Goal: Transaction & Acquisition: Purchase product/service

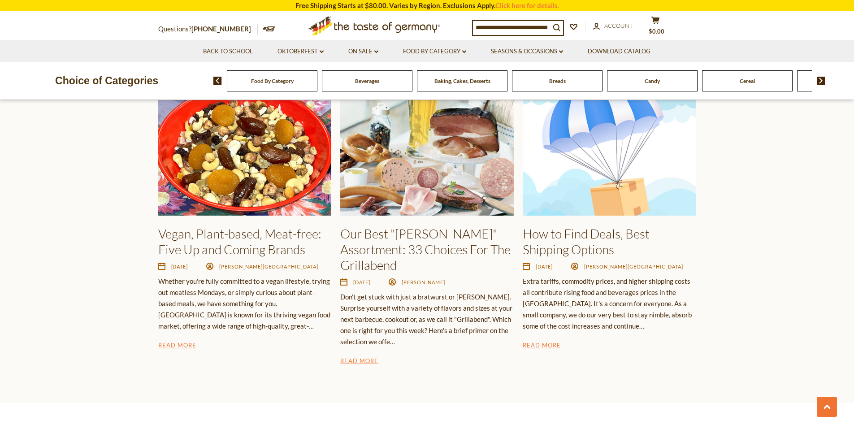
scroll to position [1411, 0]
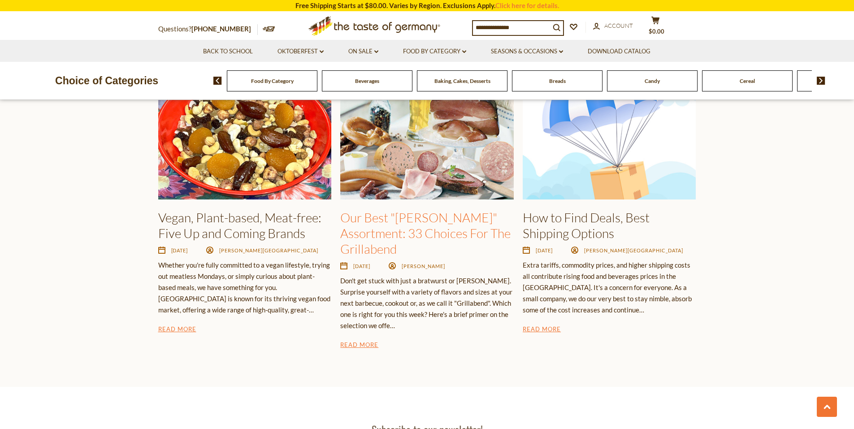
click at [462, 234] on link "Our Best "Wurst" Assortment: 33 Choices For The Grillabend" at bounding box center [425, 233] width 170 height 47
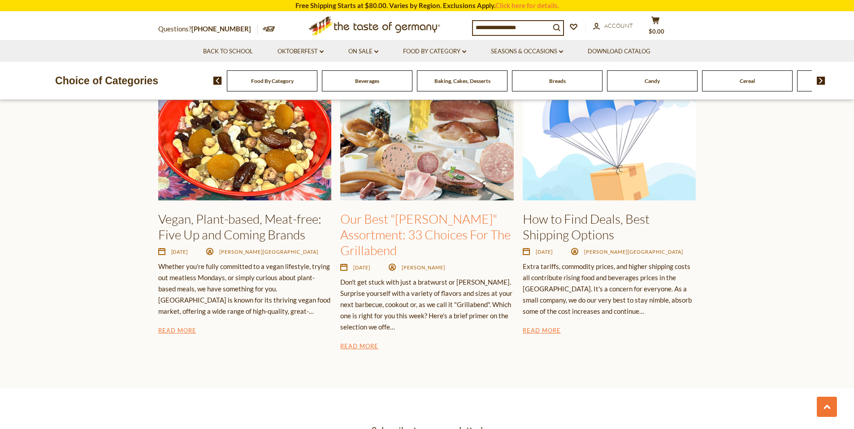
scroll to position [1389, 0]
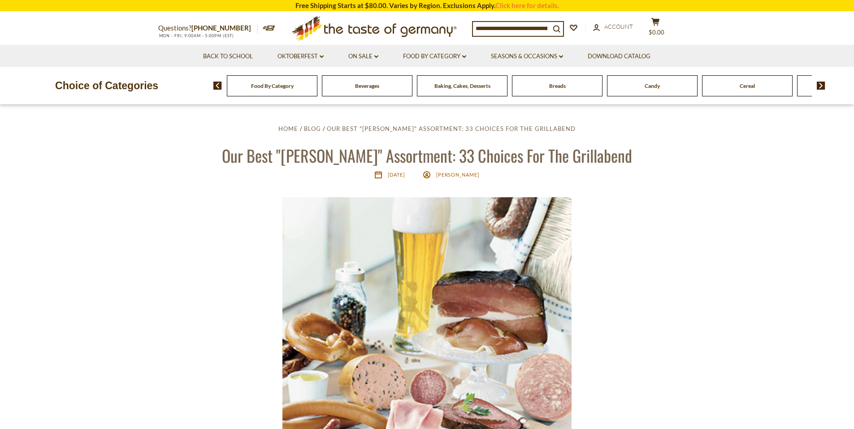
click at [273, 89] on span "Food By Category" at bounding box center [272, 85] width 43 height 7
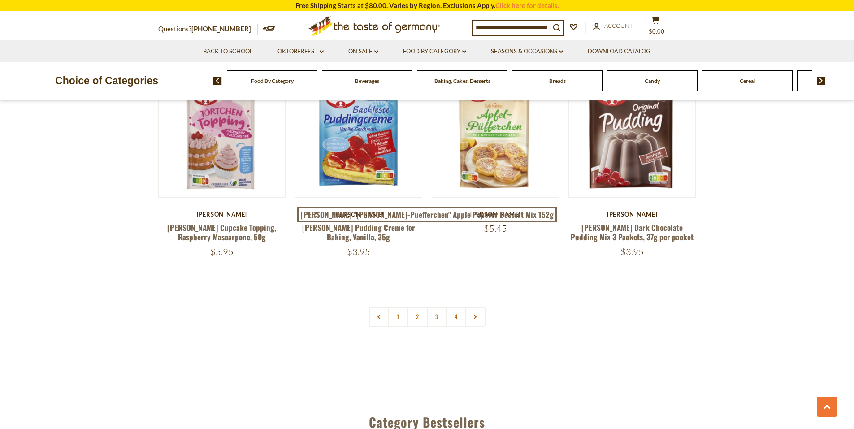
scroll to position [1927, 0]
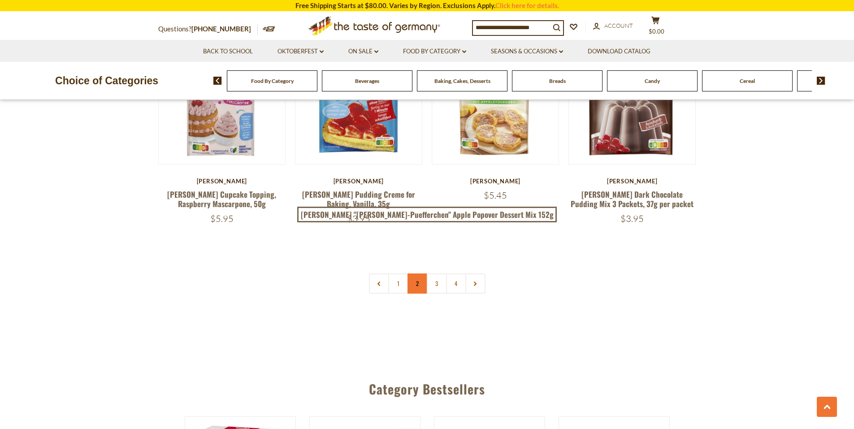
click at [414, 294] on link "2" at bounding box center [417, 283] width 20 height 20
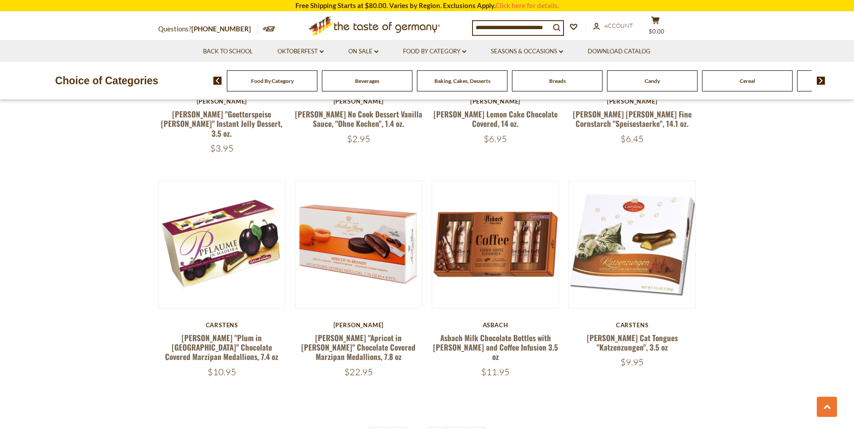
scroll to position [1825, 0]
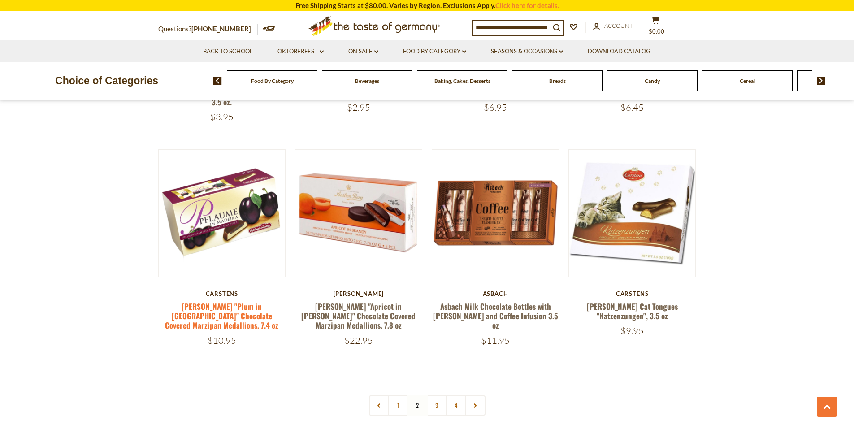
click at [257, 318] on link "Carstens "Plum in Madeira" Chocolate Covered Marzipan Medallions, 7.4 oz" at bounding box center [221, 316] width 113 height 30
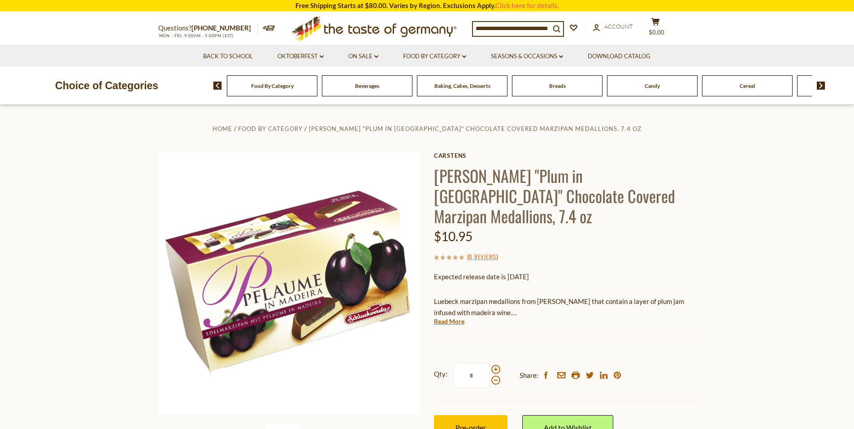
click at [822, 86] on img at bounding box center [821, 86] width 9 height 8
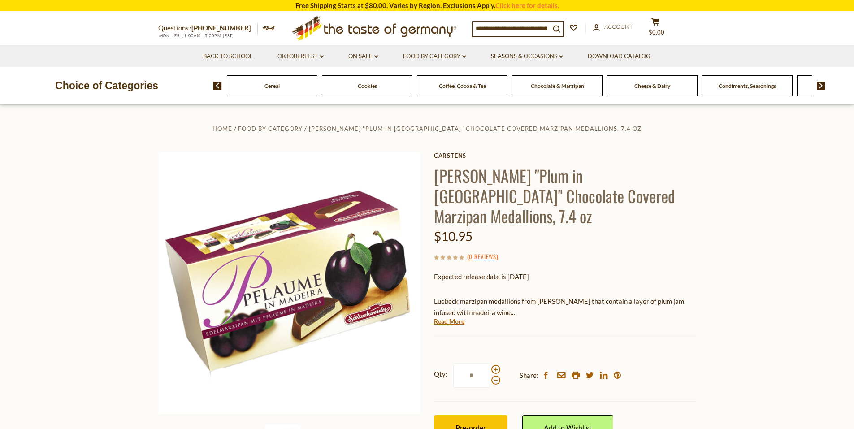
click at [637, 85] on span "Cheese & Dairy" at bounding box center [652, 85] width 36 height 7
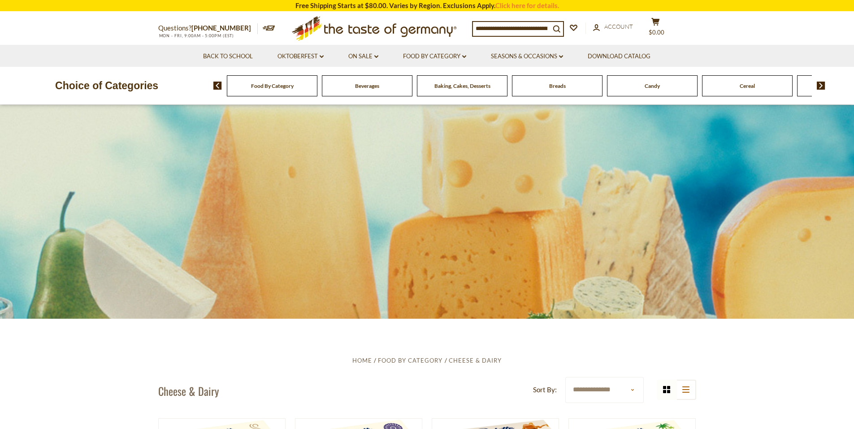
click at [496, 30] on input at bounding box center [511, 28] width 77 height 13
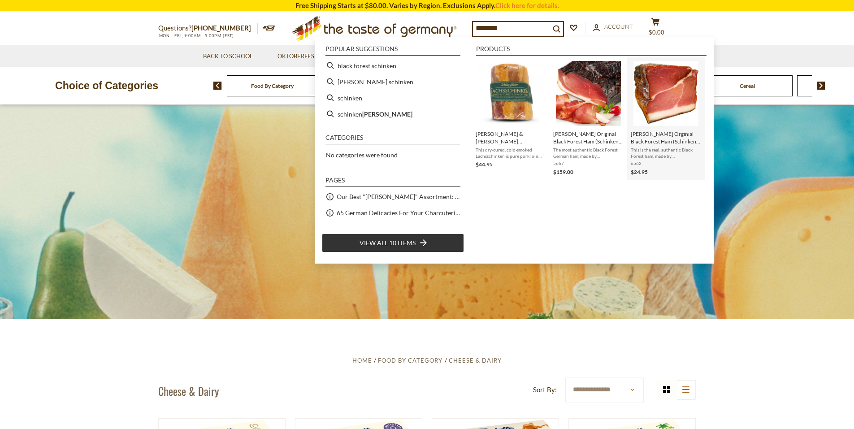
type input "********"
click at [663, 139] on span "[PERSON_NAME] Orginial Black Forest Ham (Schinken), 1.2 lbs. loaf" at bounding box center [666, 137] width 70 height 15
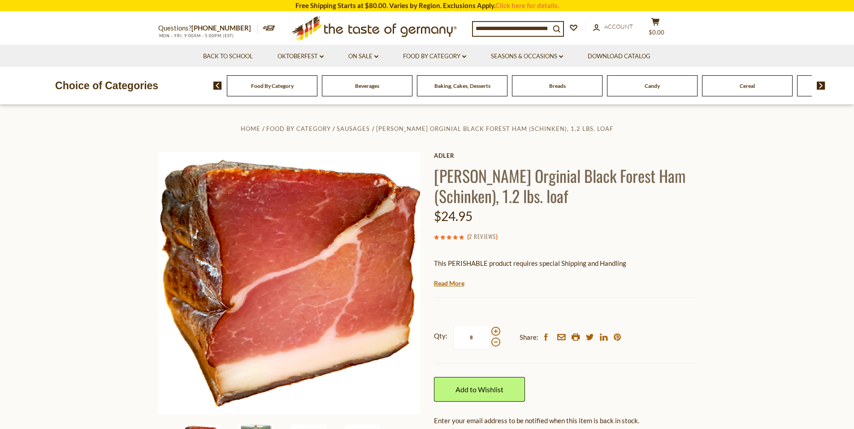
click at [485, 242] on link "2 Reviews" at bounding box center [482, 237] width 27 height 10
click at [481, 240] on link "2 Reviews" at bounding box center [482, 237] width 27 height 10
click at [459, 288] on link "Read More" at bounding box center [449, 283] width 30 height 9
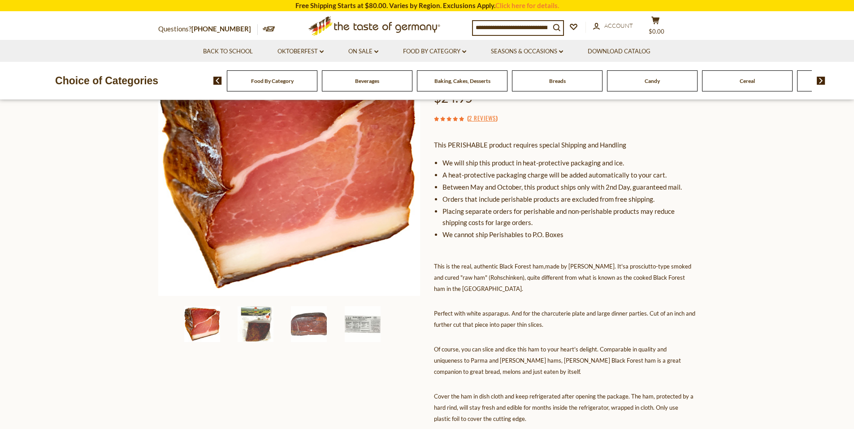
scroll to position [134, 0]
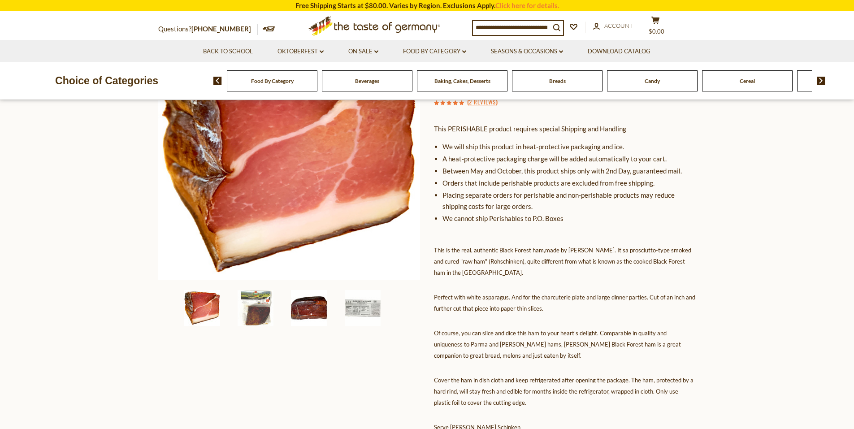
click at [319, 312] on img at bounding box center [309, 308] width 36 height 36
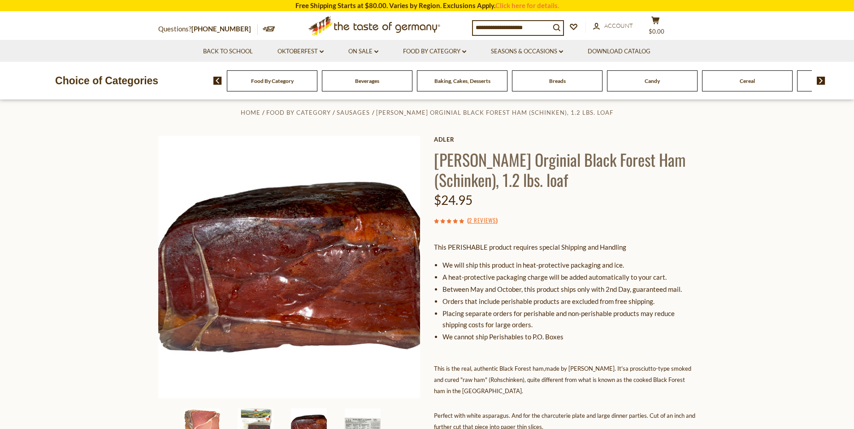
scroll to position [0, 0]
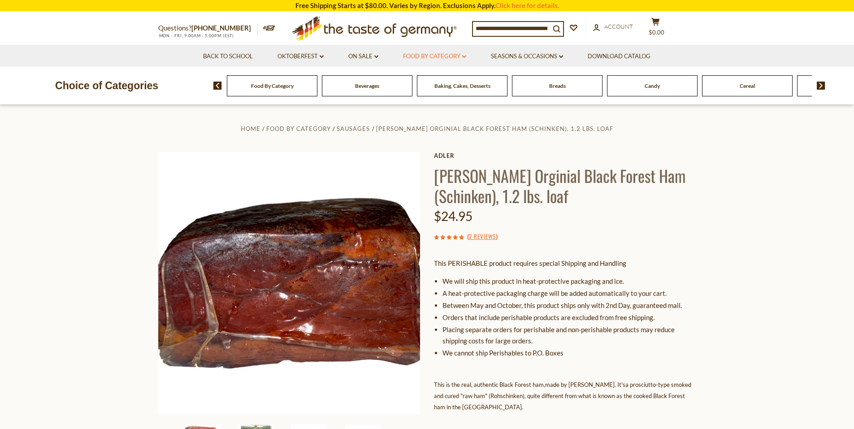
click at [466, 56] on icon "dropdown_arrow" at bounding box center [464, 56] width 4 height 3
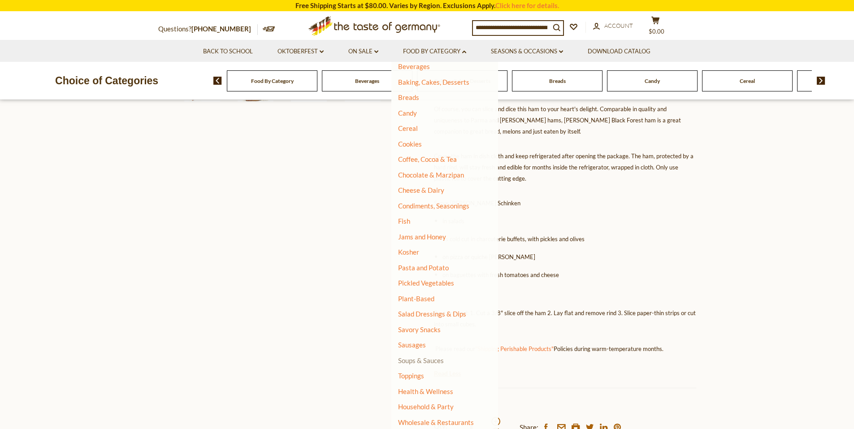
scroll to position [403, 0]
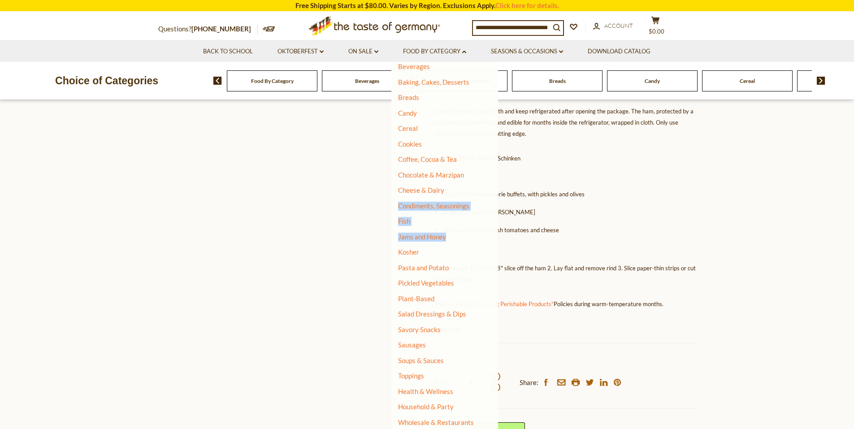
drag, startPoint x: 485, startPoint y: 189, endPoint x: 474, endPoint y: 239, distance: 51.0
click at [473, 237] on div "All Food By Category Taste of Germany Collections Featured Products Beverages B…" at bounding box center [444, 251] width 107 height 379
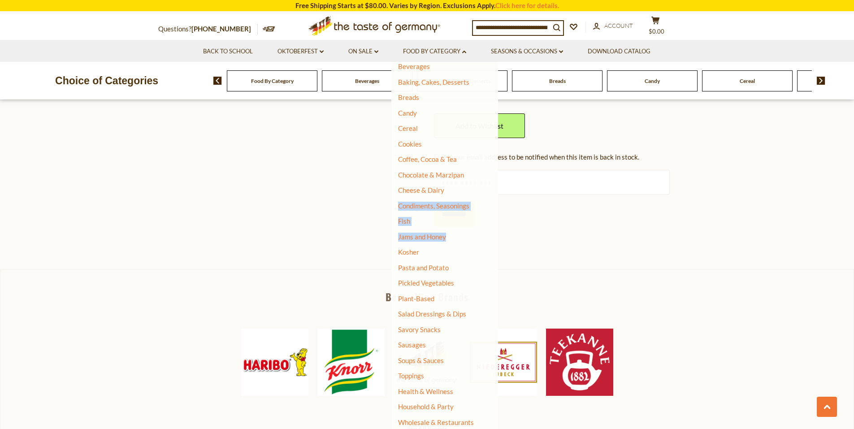
scroll to position [717, 0]
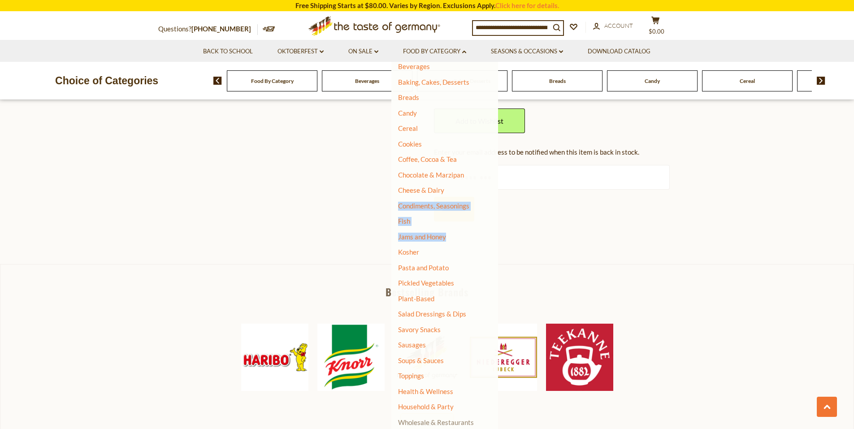
click at [429, 421] on link "Wholesale & Restaurants" at bounding box center [436, 422] width 76 height 13
click at [560, 51] on icon "dropdown_arrow" at bounding box center [561, 51] width 4 height 3
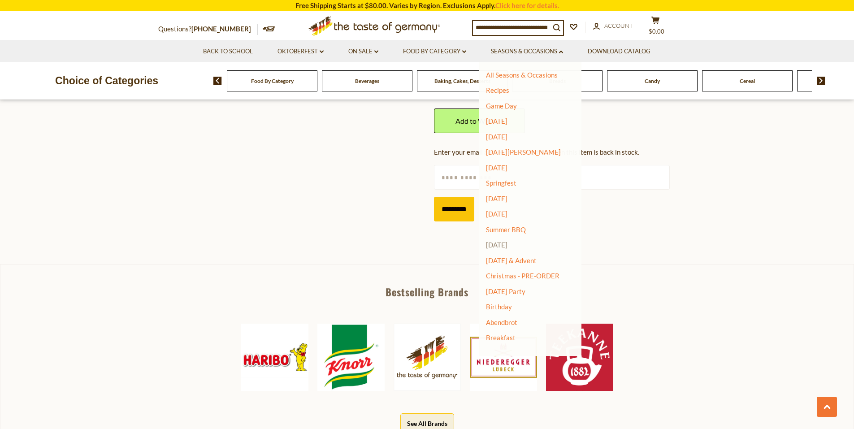
click at [505, 244] on link "[DATE]" at bounding box center [497, 245] width 22 height 8
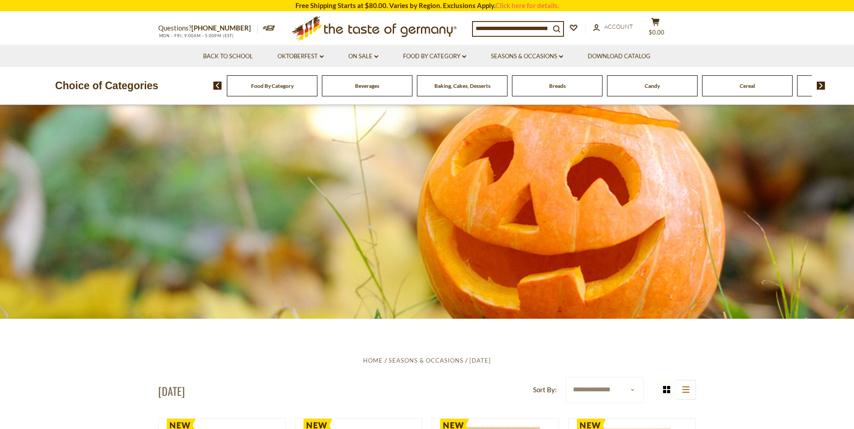
click at [550, 26] on input at bounding box center [511, 28] width 77 height 13
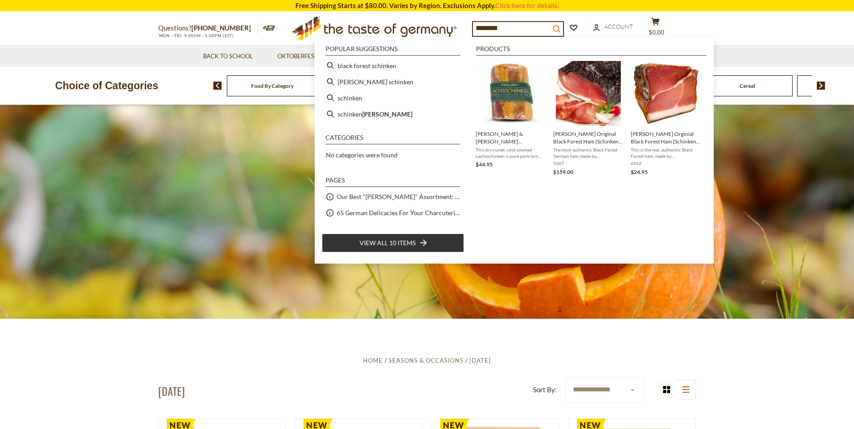
type input "********"
click at [560, 26] on icon "submit" at bounding box center [556, 28] width 7 height 7
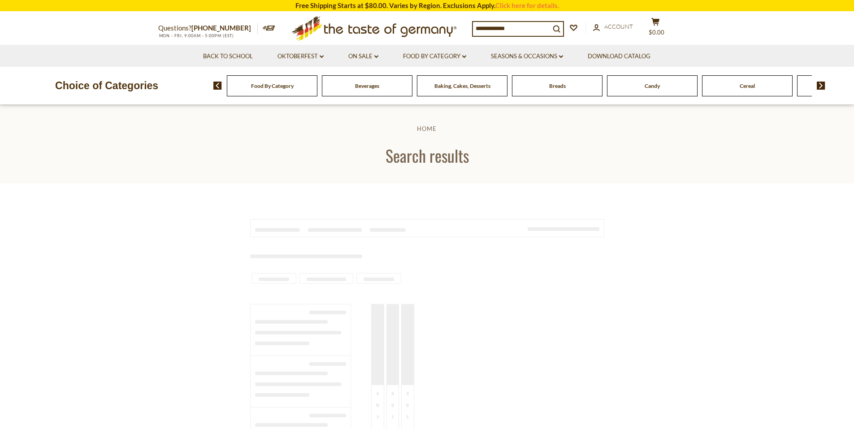
type input "********"
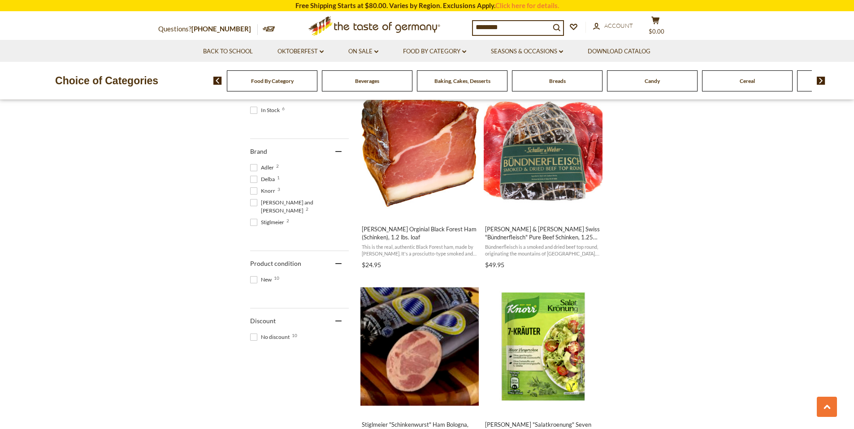
scroll to position [269, 0]
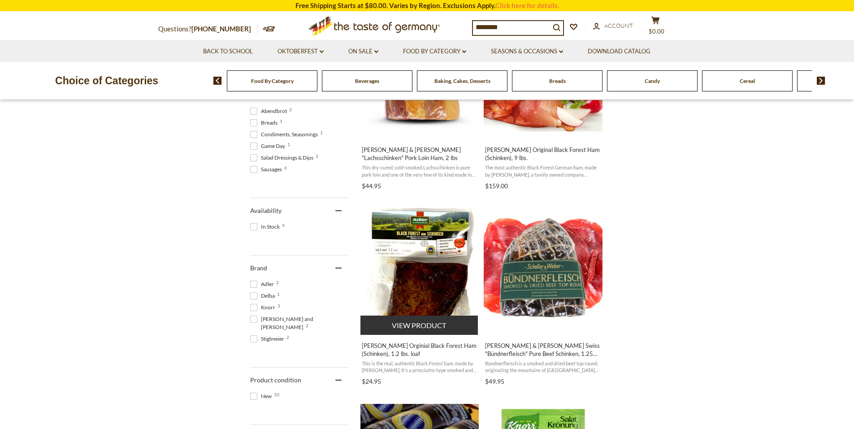
click at [437, 267] on img "Adler Orginial Black Forest Ham (Schinken), 1.2 lbs. loaf" at bounding box center [419, 267] width 119 height 119
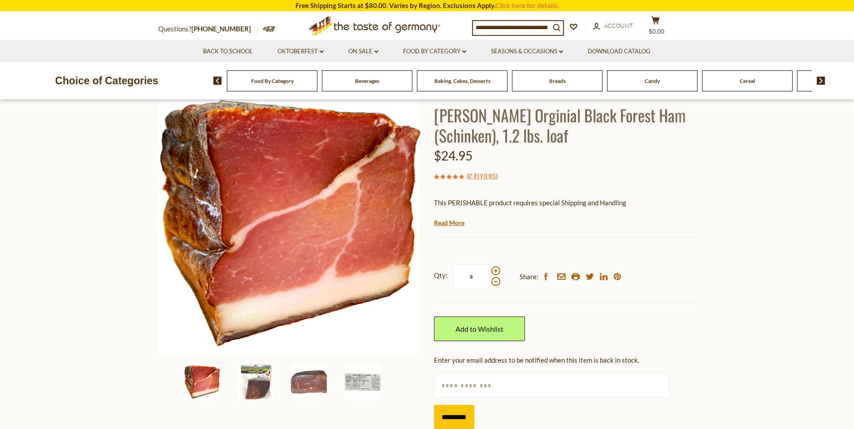
scroll to position [45, 0]
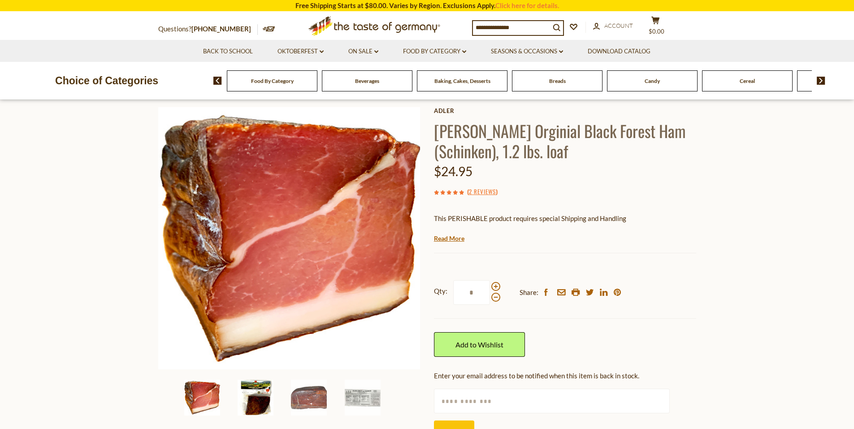
click at [265, 402] on img at bounding box center [256, 398] width 36 height 36
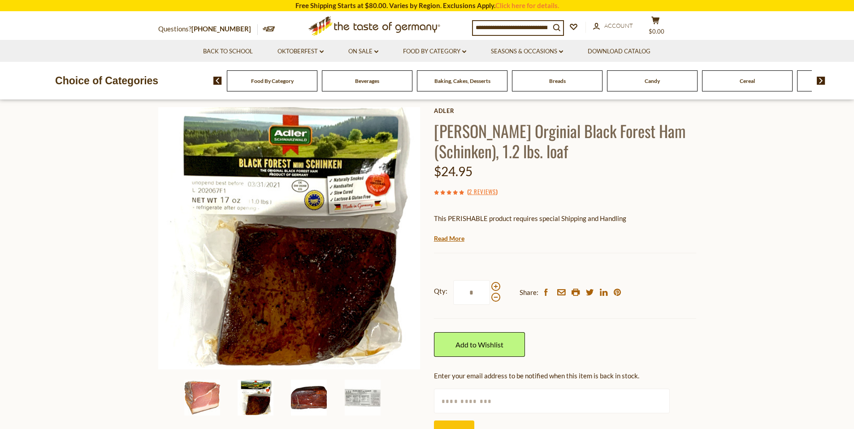
click at [313, 402] on img at bounding box center [309, 398] width 36 height 36
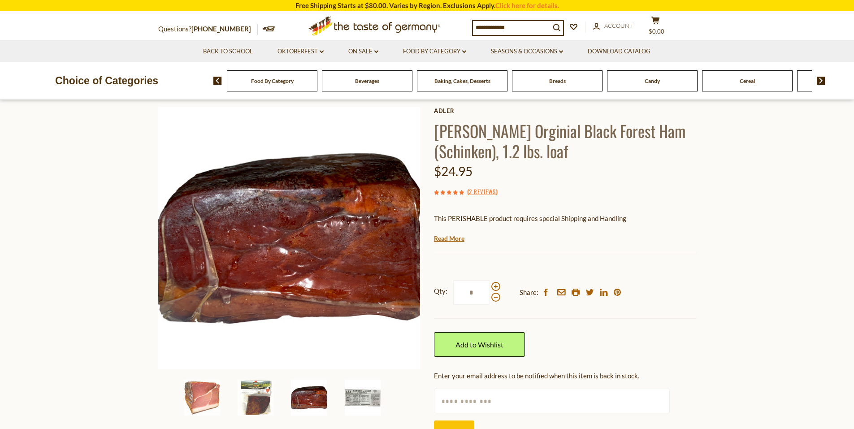
click at [363, 398] on img at bounding box center [363, 398] width 36 height 36
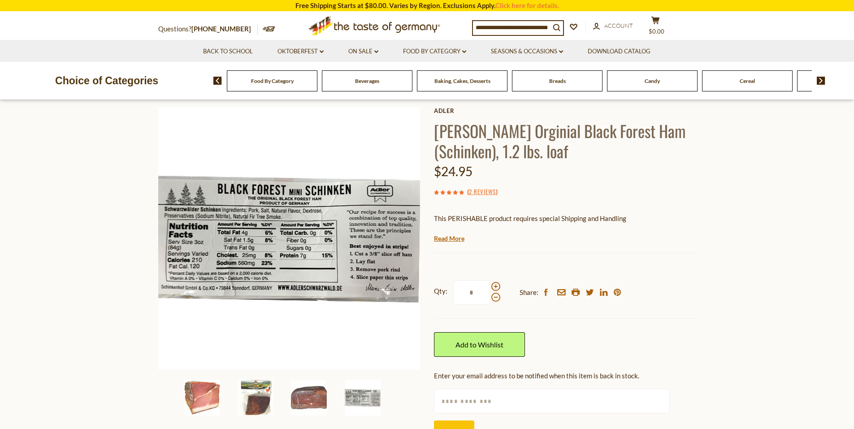
click at [491, 29] on input at bounding box center [511, 27] width 77 height 13
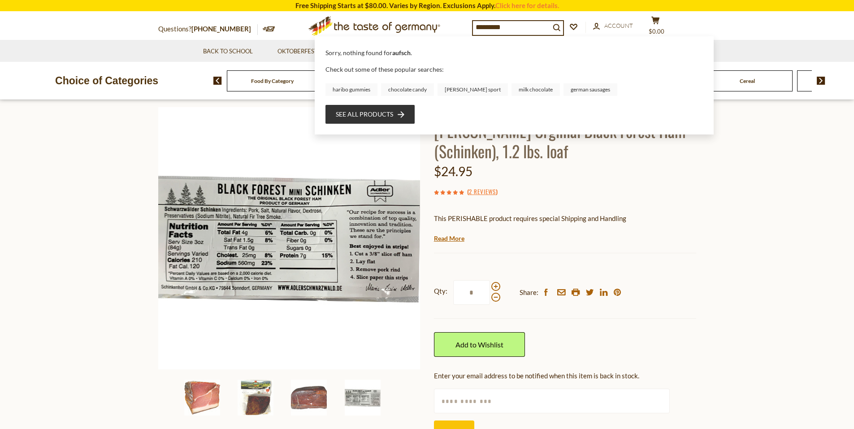
type input "**********"
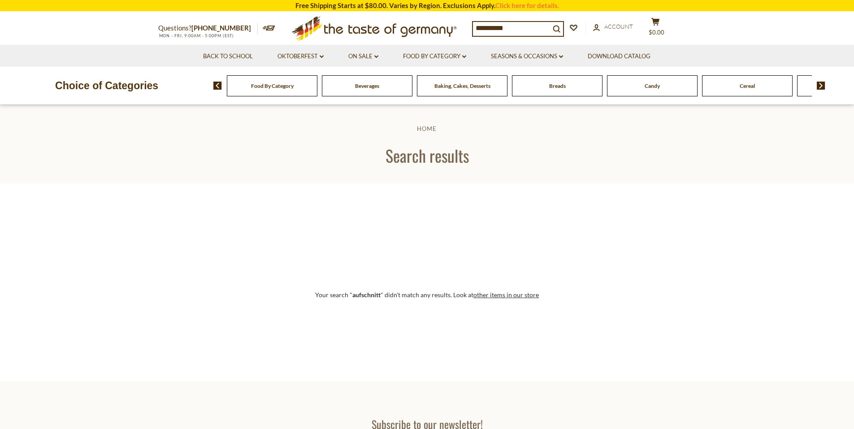
click at [525, 25] on input "**********" at bounding box center [511, 28] width 77 height 13
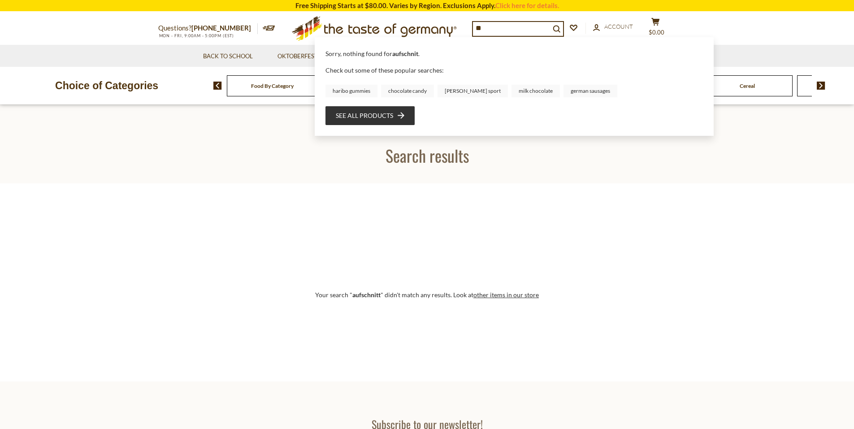
type input "*"
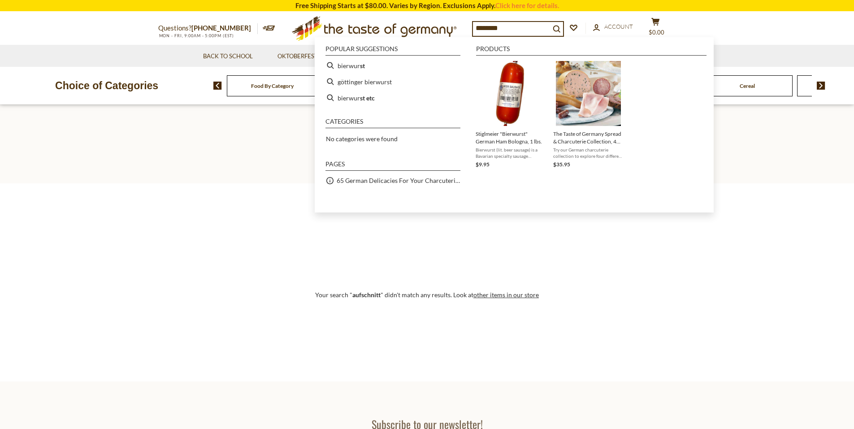
type input "*********"
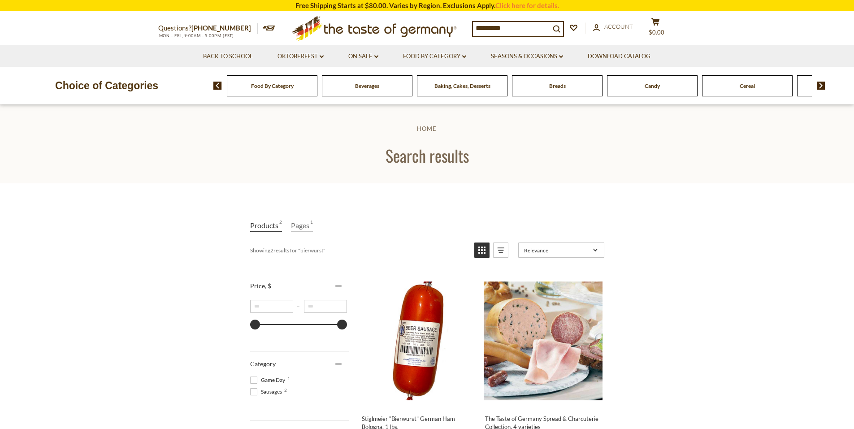
click at [515, 27] on input "*********" at bounding box center [511, 28] width 77 height 13
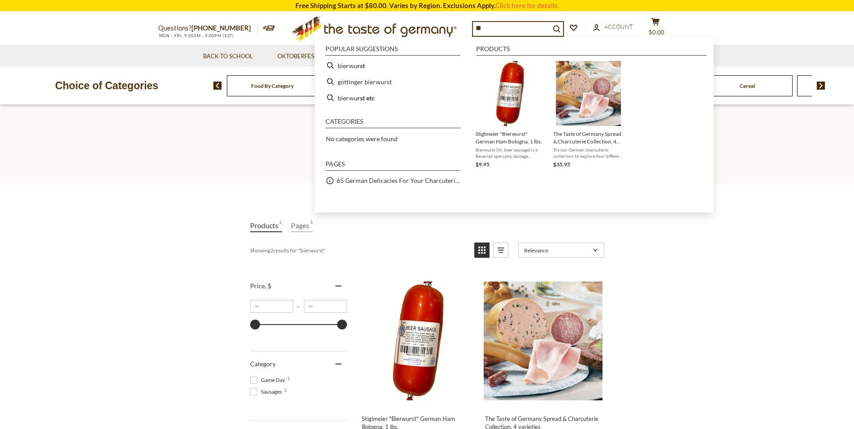
type input "*"
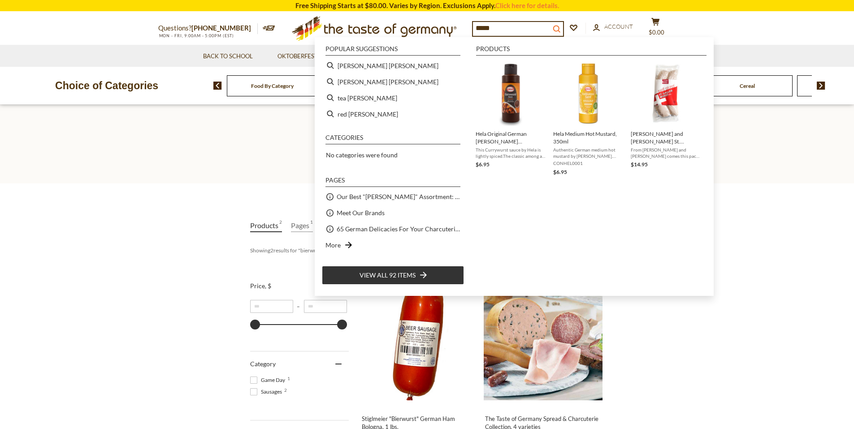
type input "*****"
click at [560, 26] on icon "search_icon" at bounding box center [557, 29] width 8 height 8
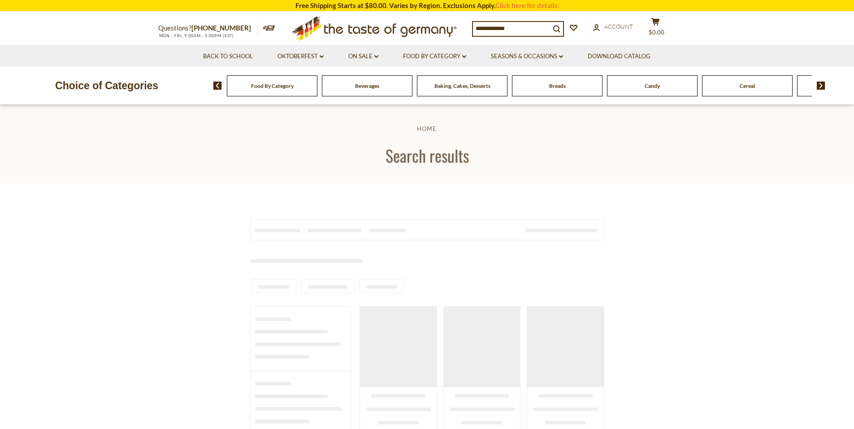
type input "*****"
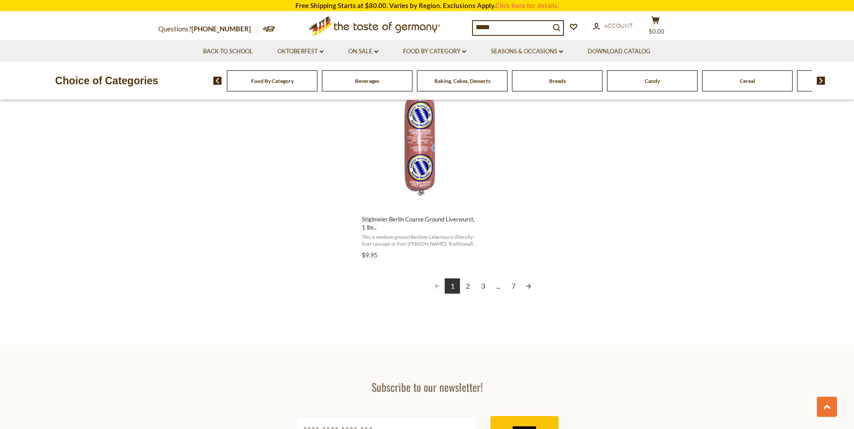
scroll to position [1703, 0]
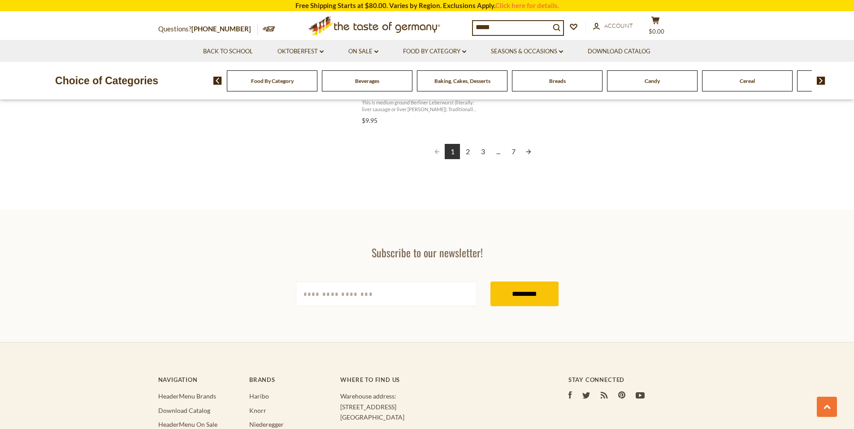
click at [466, 150] on link "2" at bounding box center [467, 151] width 15 height 15
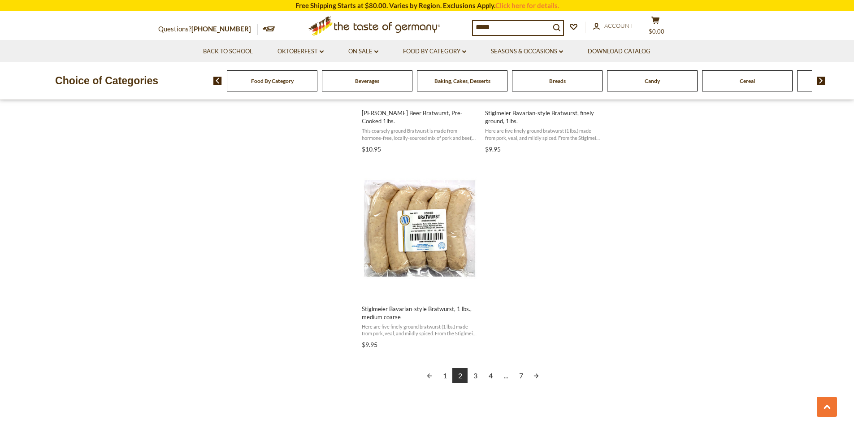
scroll to position [1569, 0]
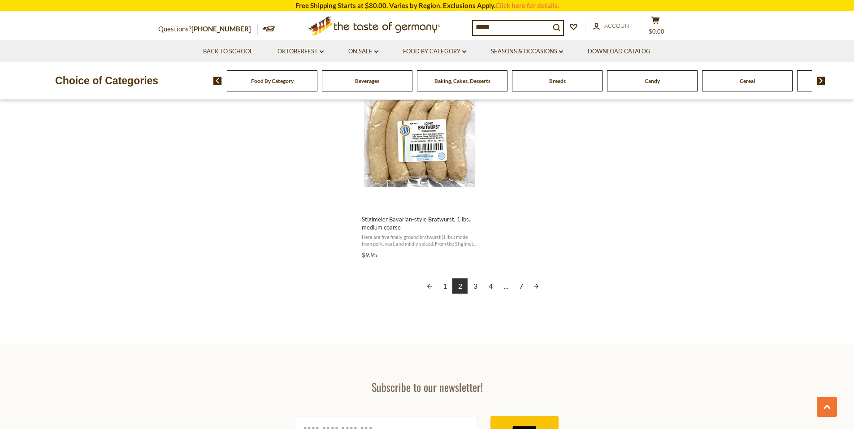
click at [475, 291] on link "3" at bounding box center [475, 285] width 15 height 15
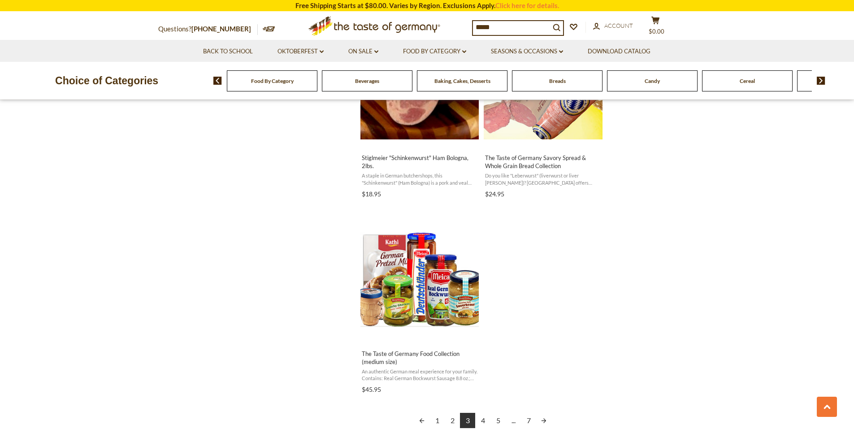
scroll to position [1658, 0]
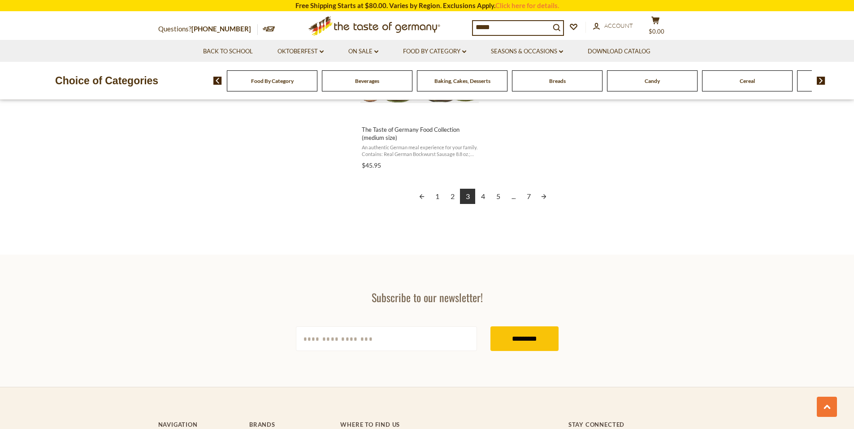
click at [481, 200] on link "4" at bounding box center [482, 196] width 15 height 15
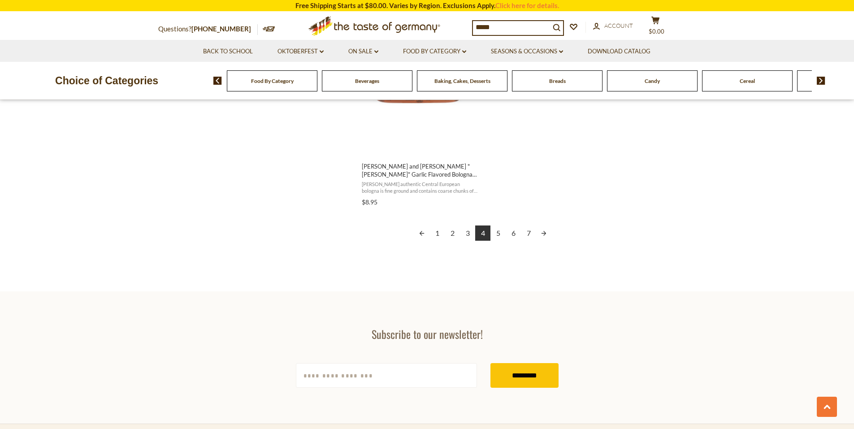
scroll to position [1703, 0]
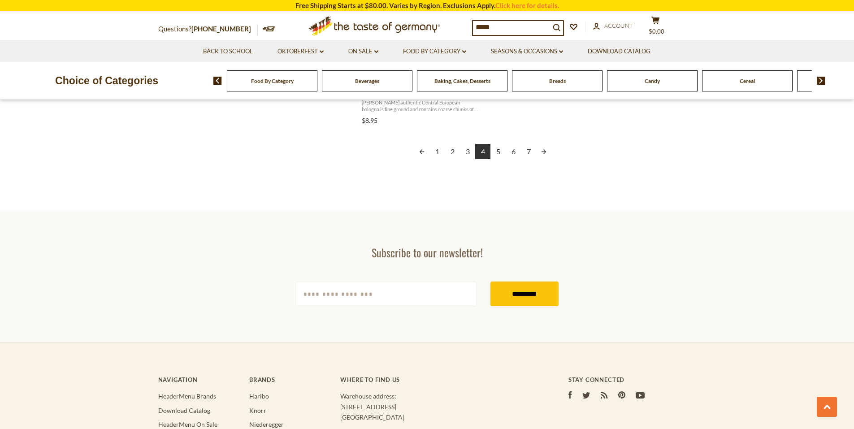
click at [499, 157] on link "5" at bounding box center [497, 151] width 15 height 15
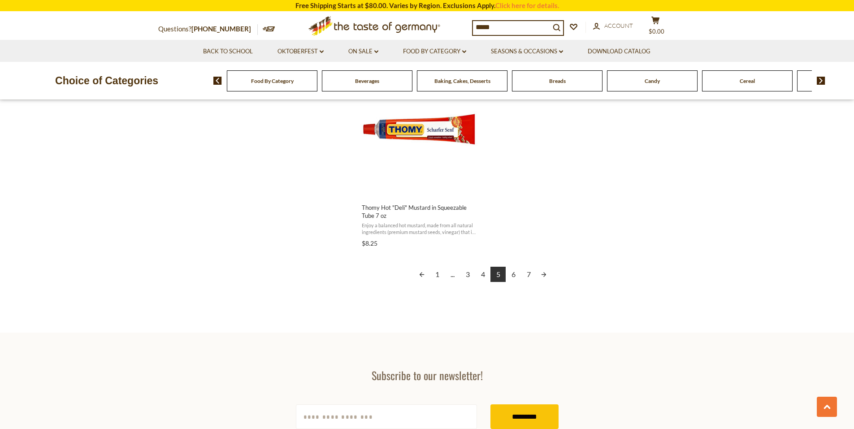
scroll to position [1658, 0]
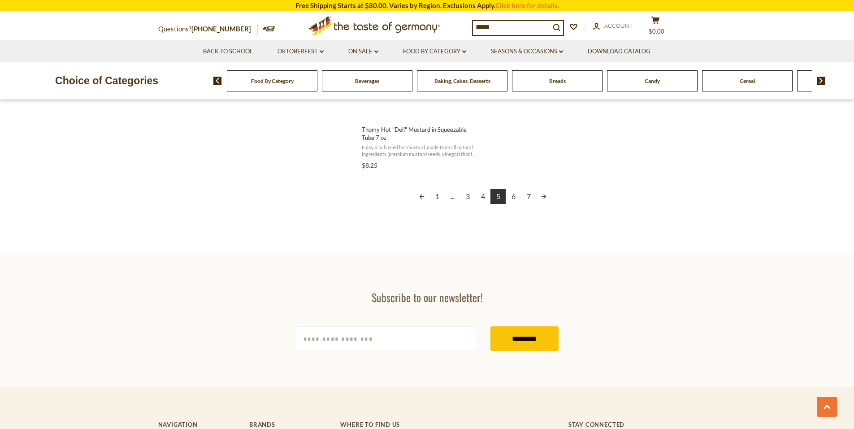
click at [514, 204] on link "6" at bounding box center [513, 196] width 15 height 15
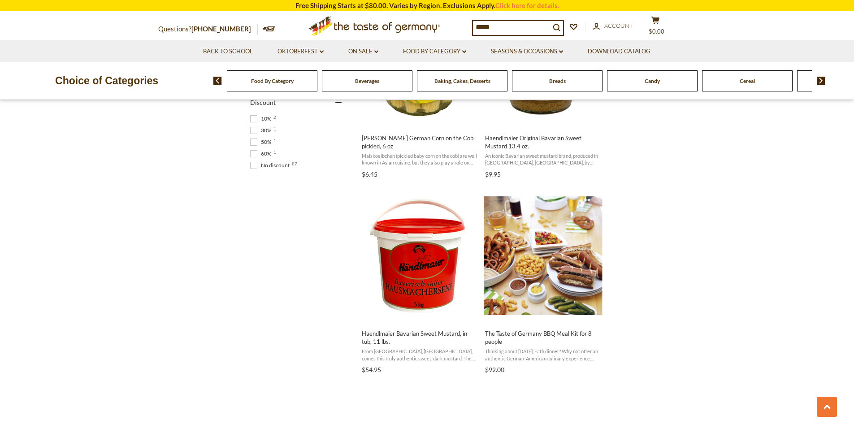
scroll to position [672, 0]
